Goal: Task Accomplishment & Management: Manage account settings

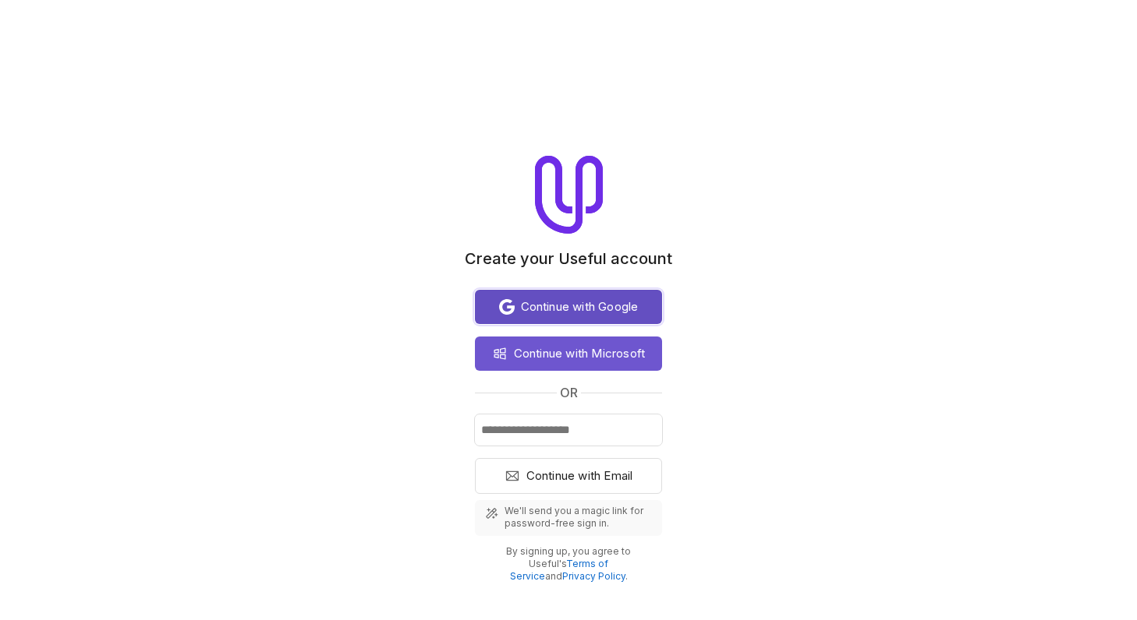
click at [628, 309] on span "Continue with Google" at bounding box center [580, 307] width 118 height 19
click at [532, 302] on span "Continue with Google" at bounding box center [580, 307] width 118 height 19
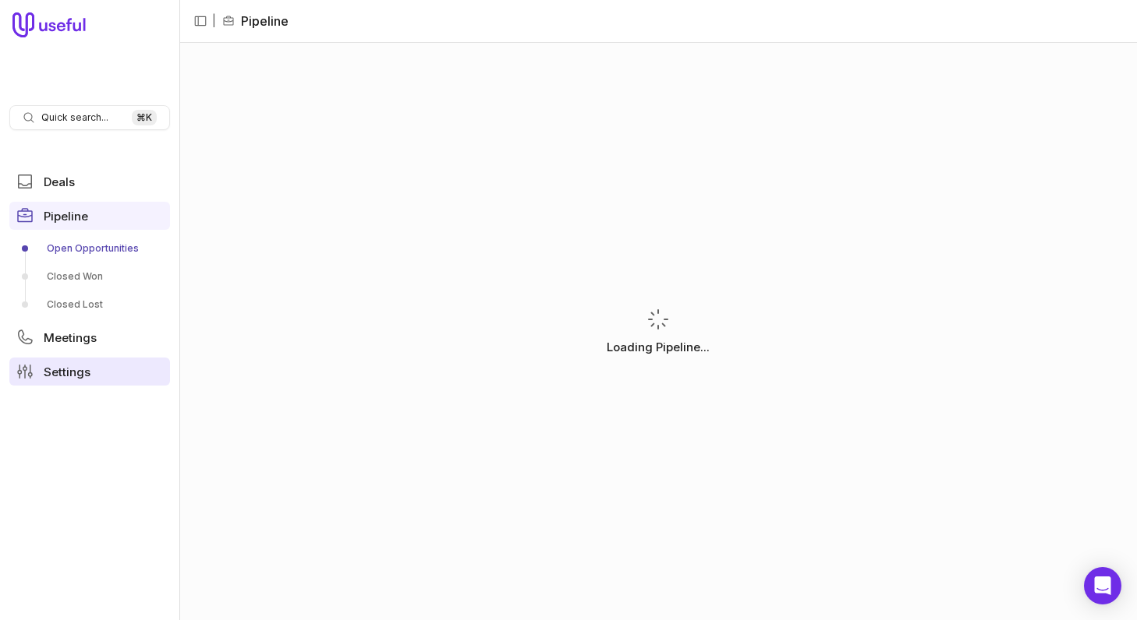
click at [45, 369] on span "Settings" at bounding box center [67, 372] width 47 height 12
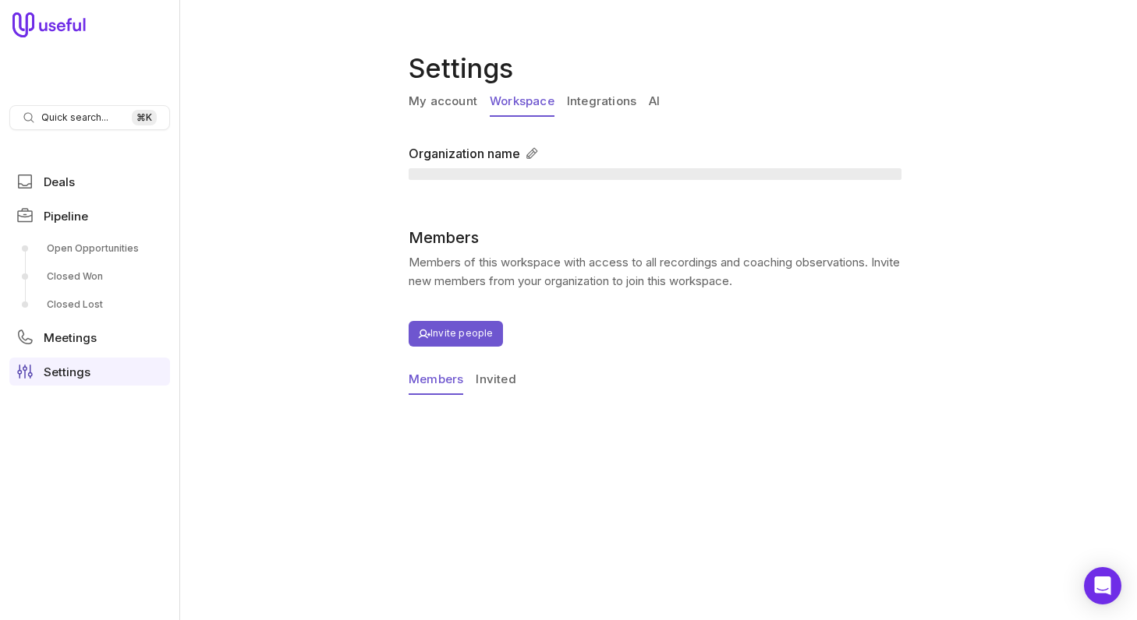
click at [499, 97] on link "Workspace" at bounding box center [522, 102] width 65 height 30
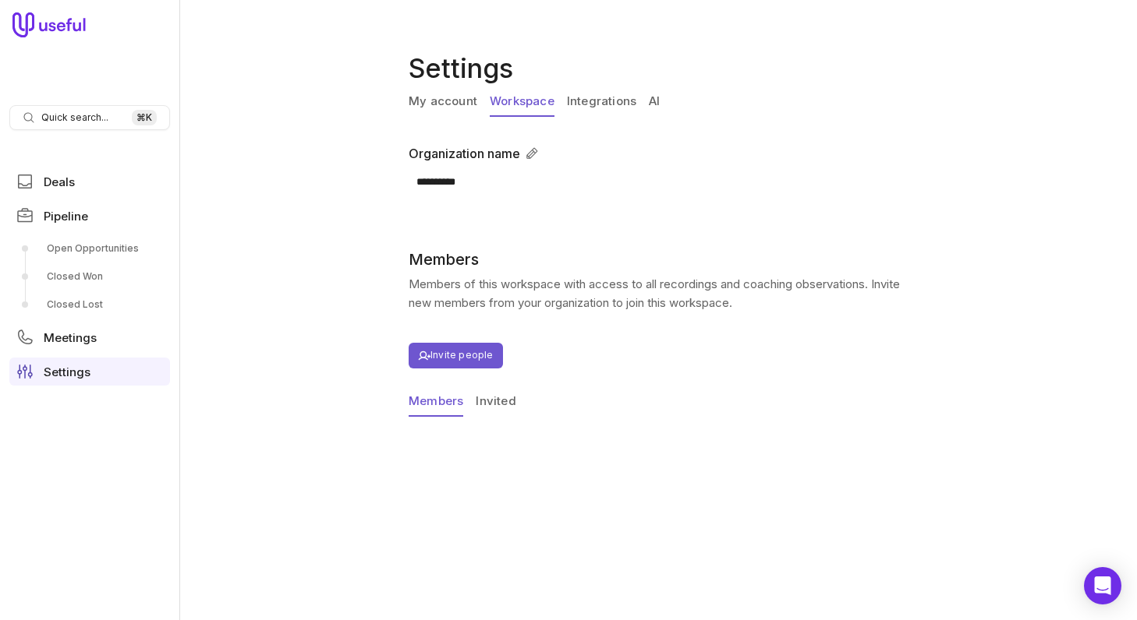
click at [615, 104] on link "Integrations" at bounding box center [601, 102] width 69 height 30
